Goal: Information Seeking & Learning: Find contact information

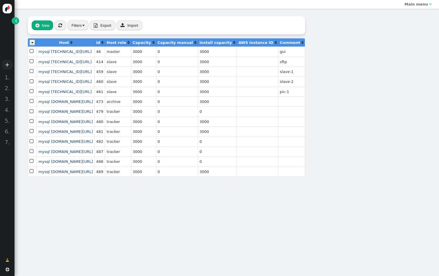
click at [14, 23] on link "" at bounding box center [15, 20] width 7 height 7
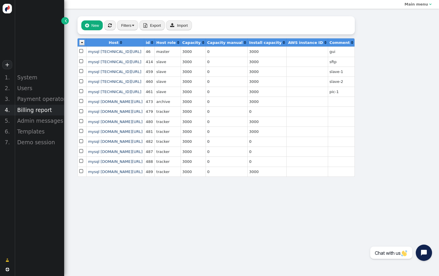
click at [26, 109] on div "Billing report" at bounding box center [40, 110] width 50 height 11
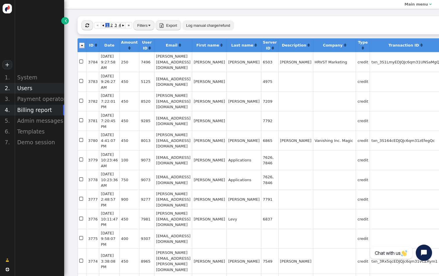
click at [31, 89] on div "Users" at bounding box center [40, 88] width 50 height 11
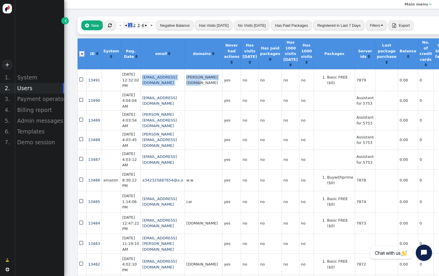
drag, startPoint x: 239, startPoint y: 84, endPoint x: 204, endPoint y: 75, distance: 36.3
click at [203, 75] on tr " 13491  [DATE] 12:32:02 PM [EMAIL_ADDRESS][DOMAIN_NAME] [PERSON_NAME][DOMAIN_…" at bounding box center [341, 79] width 527 height 21
click at [204, 80] on td "[PERSON_NAME][DOMAIN_NAME]" at bounding box center [204, 79] width 38 height 21
drag, startPoint x: 204, startPoint y: 80, endPoint x: 241, endPoint y: 80, distance: 36.6
click at [222, 80] on td "[PERSON_NAME][DOMAIN_NAME]" at bounding box center [204, 79] width 38 height 21
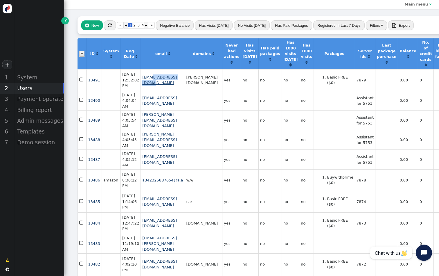
drag, startPoint x: 191, startPoint y: 80, endPoint x: 151, endPoint y: 82, distance: 40.1
click at [151, 82] on td "[EMAIL_ADDRESS][DOMAIN_NAME]" at bounding box center [163, 79] width 44 height 21
copy link "[DOMAIN_NAME]"
click at [109, 28] on button "" at bounding box center [110, 25] width 12 height 10
click at [112, 26] on span "" at bounding box center [110, 25] width 4 height 4
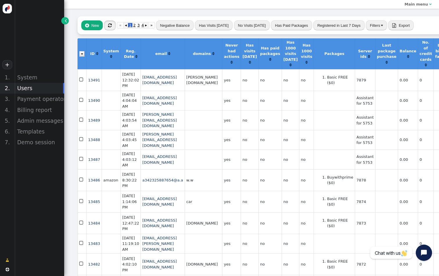
click at [112, 21] on button "" at bounding box center [110, 25] width 12 height 10
